Goal: Check status: Check status

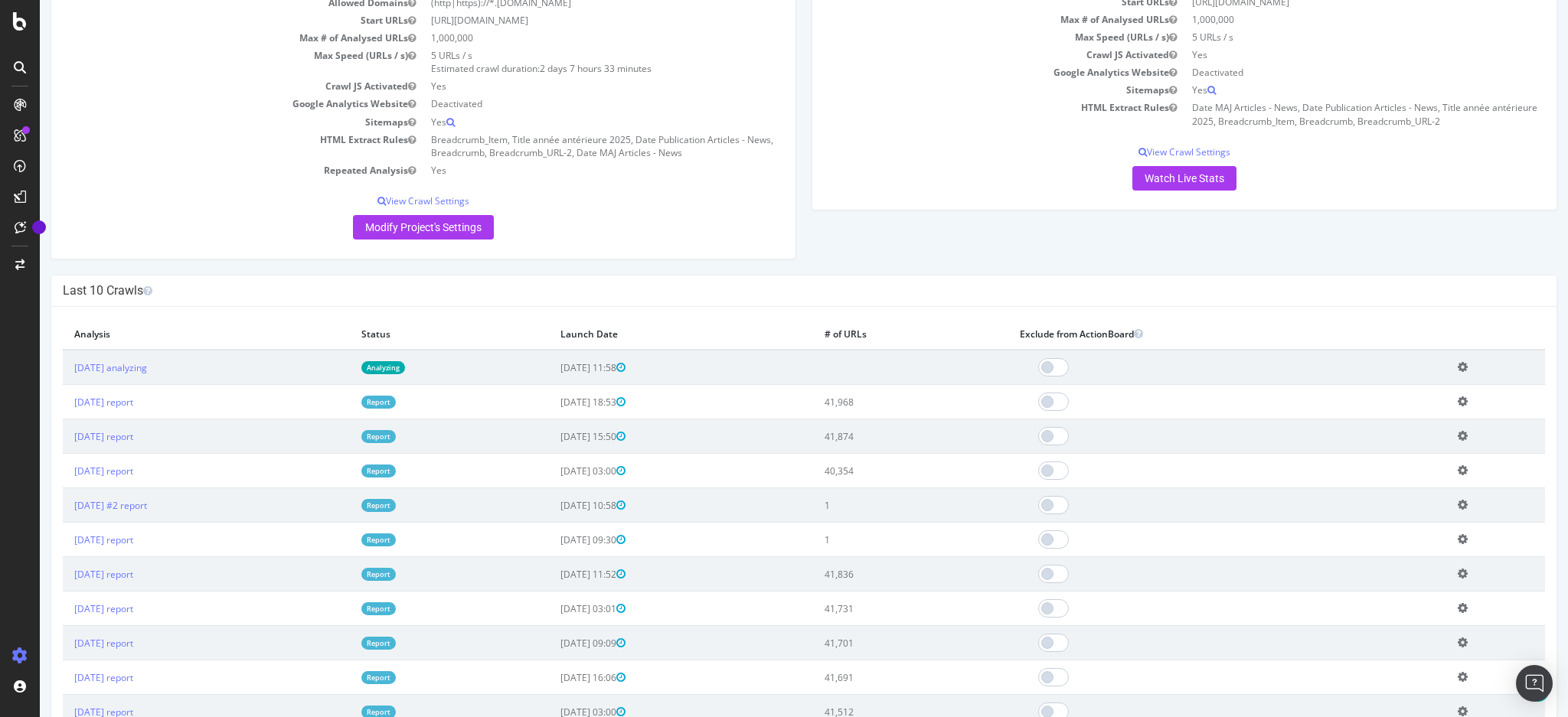
scroll to position [204, 0]
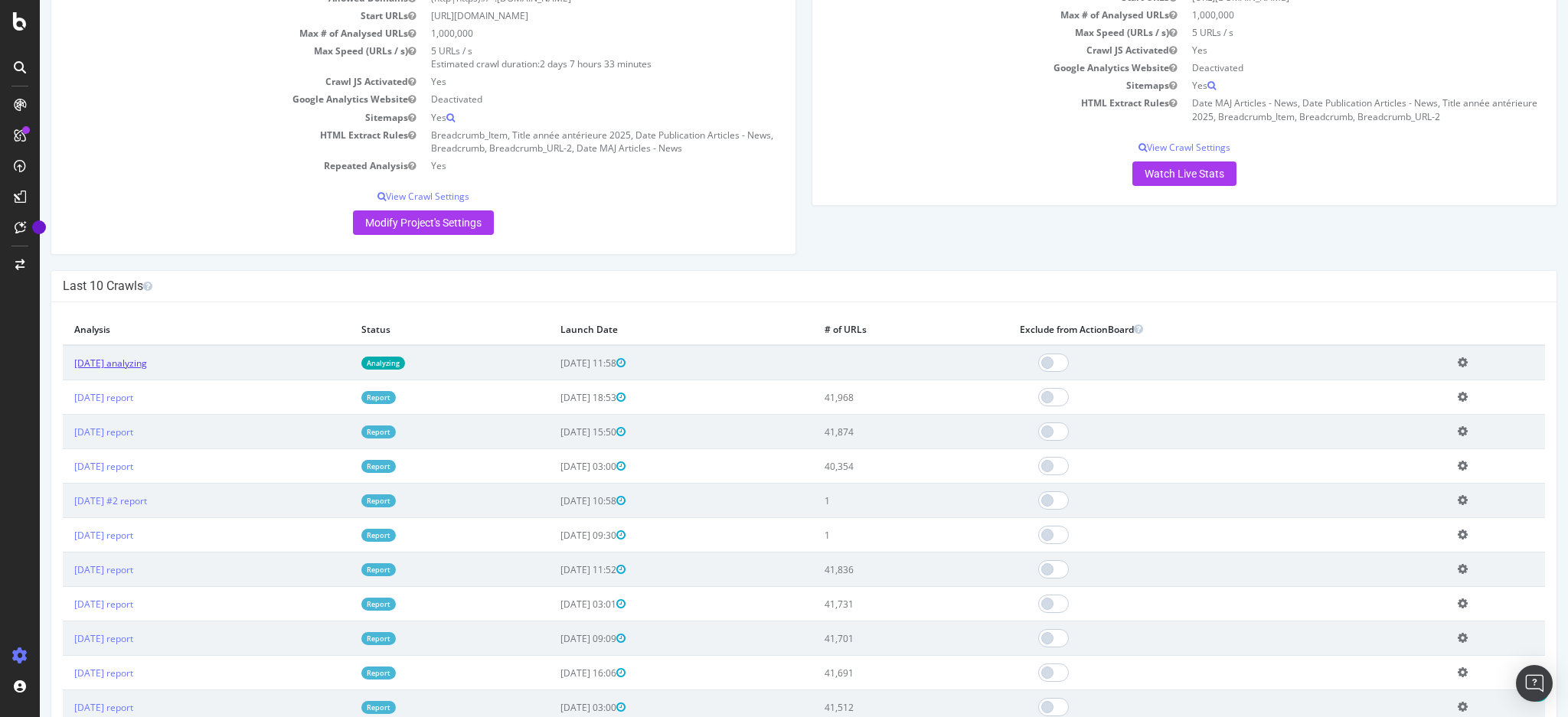
click at [147, 365] on link "[DATE] analyzing" at bounding box center [111, 364] width 73 height 13
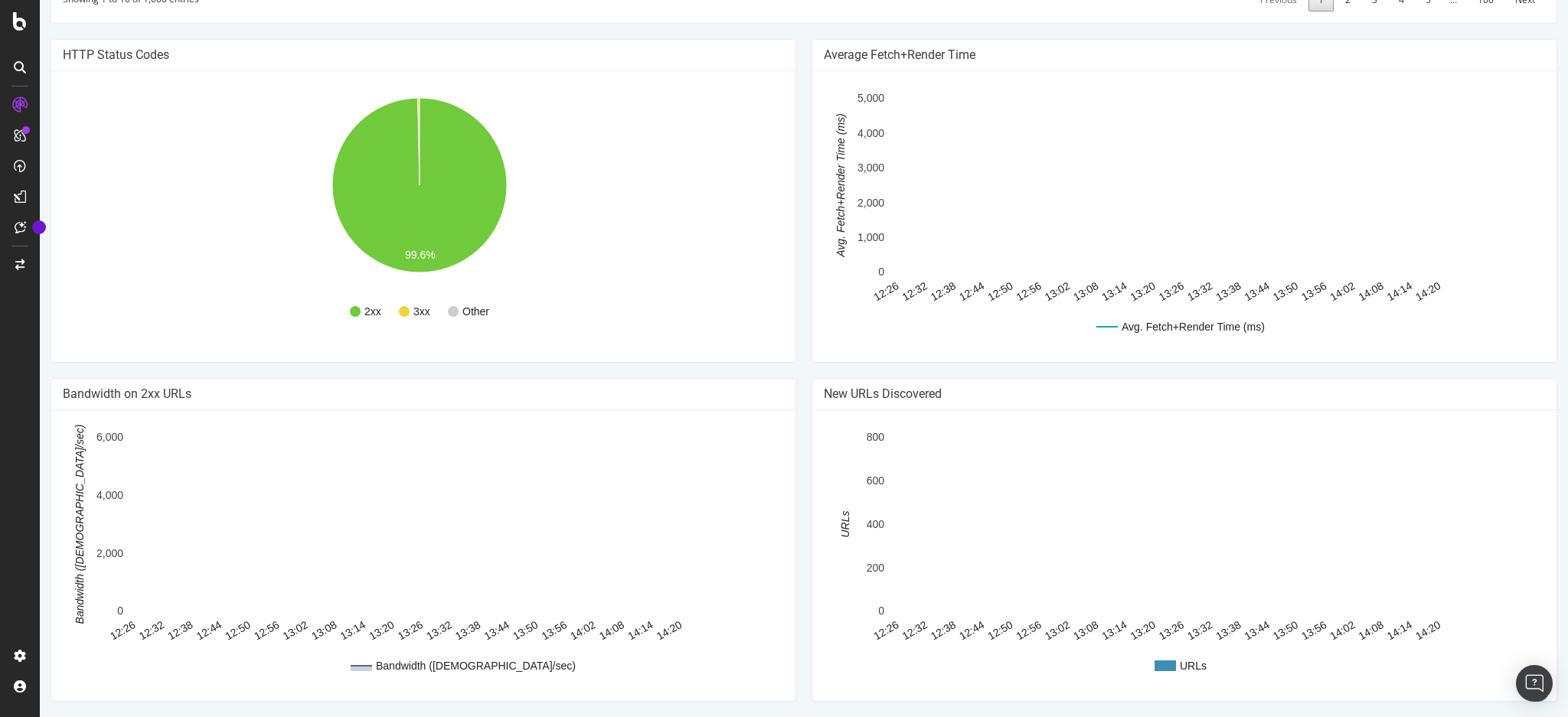
scroll to position [705, 0]
